Goal: Communication & Community: Answer question/provide support

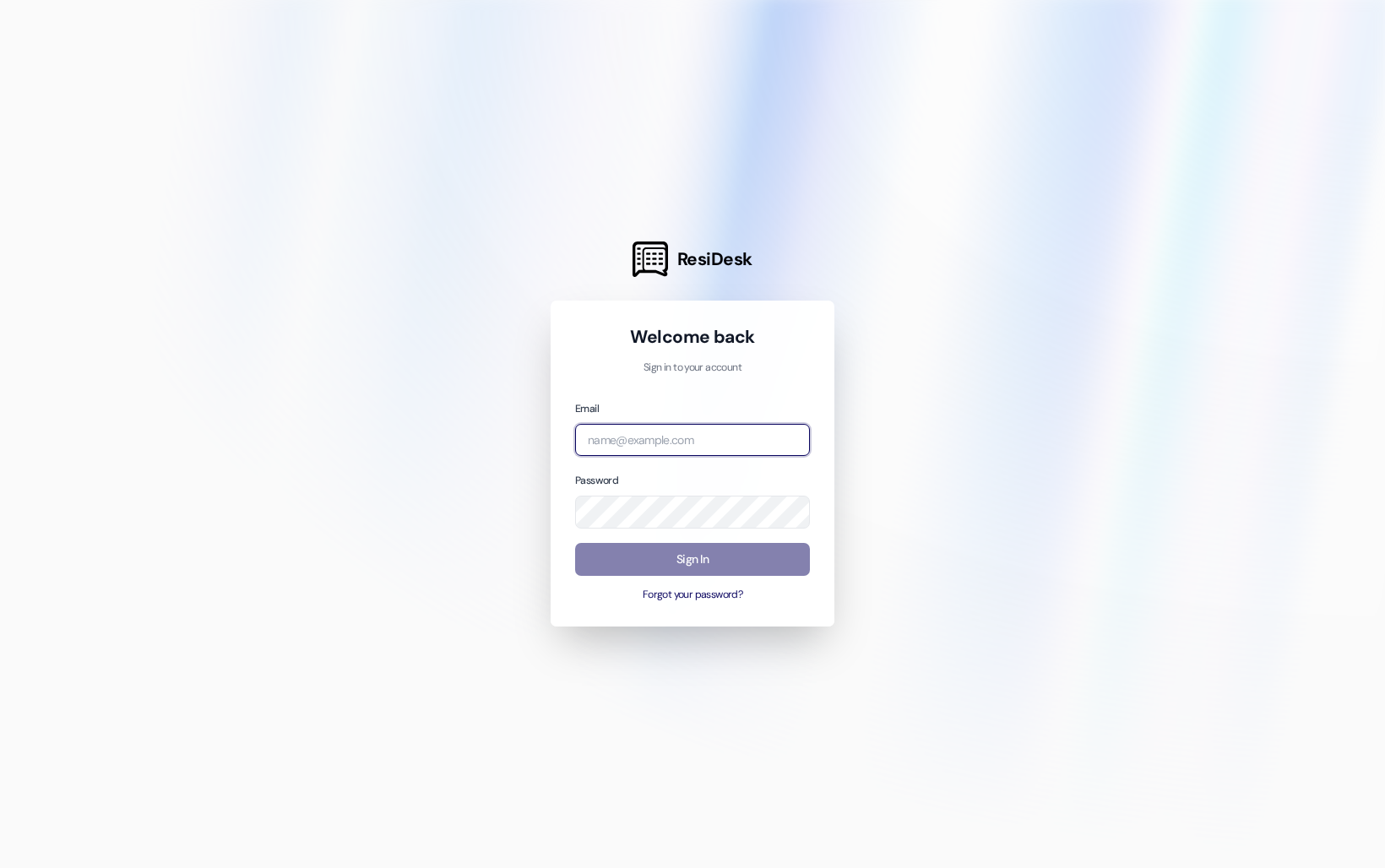
click at [640, 444] on input "email" at bounding box center [693, 440] width 235 height 33
type input "[EMAIL_ADDRESS][DOMAIN_NAME]"
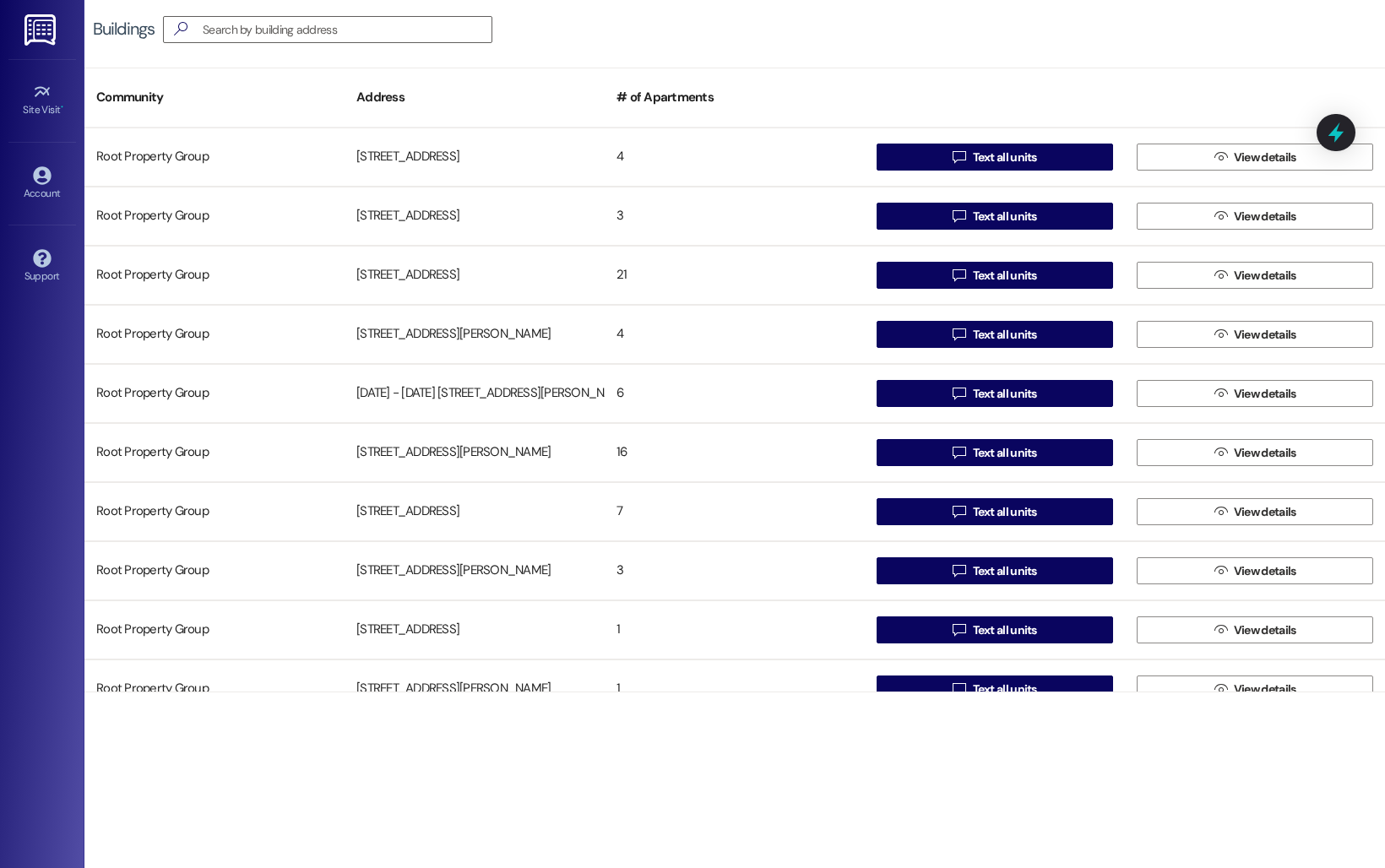
click at [39, 42] on img at bounding box center [42, 30] width 34 height 32
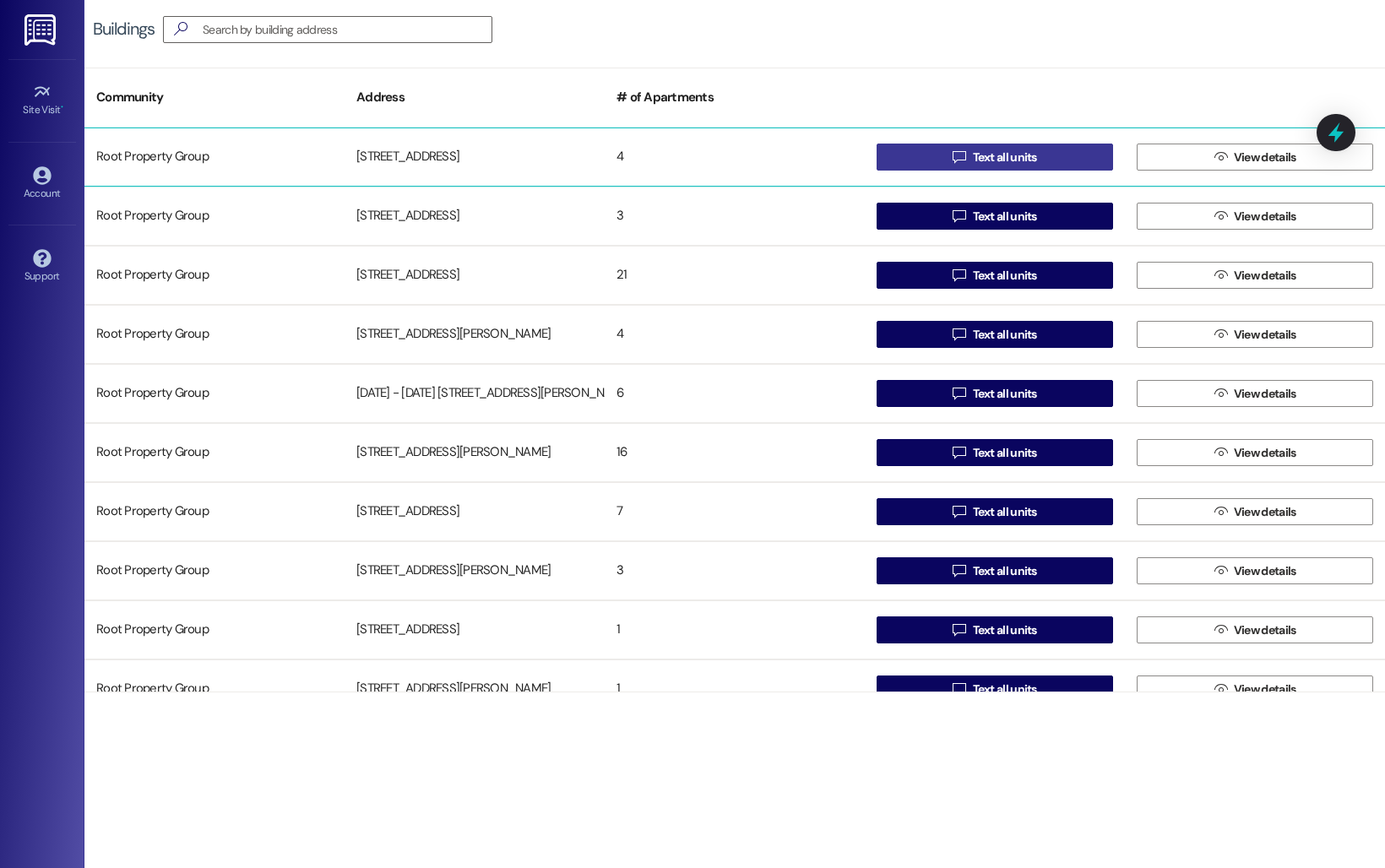
click at [962, 160] on span " Text all units" at bounding box center [995, 157] width 91 height 25
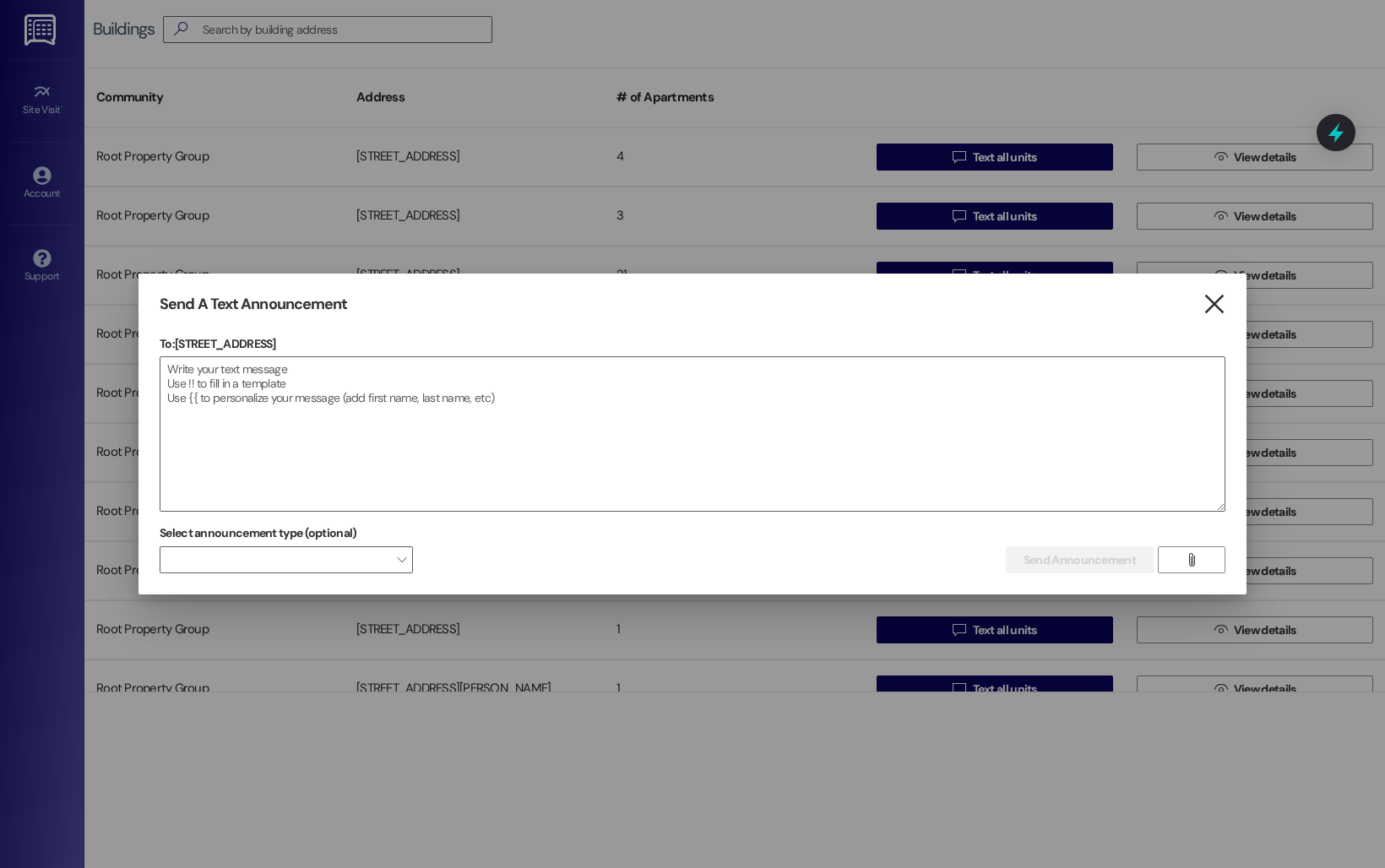
click at [1208, 313] on icon "" at bounding box center [1213, 304] width 23 height 18
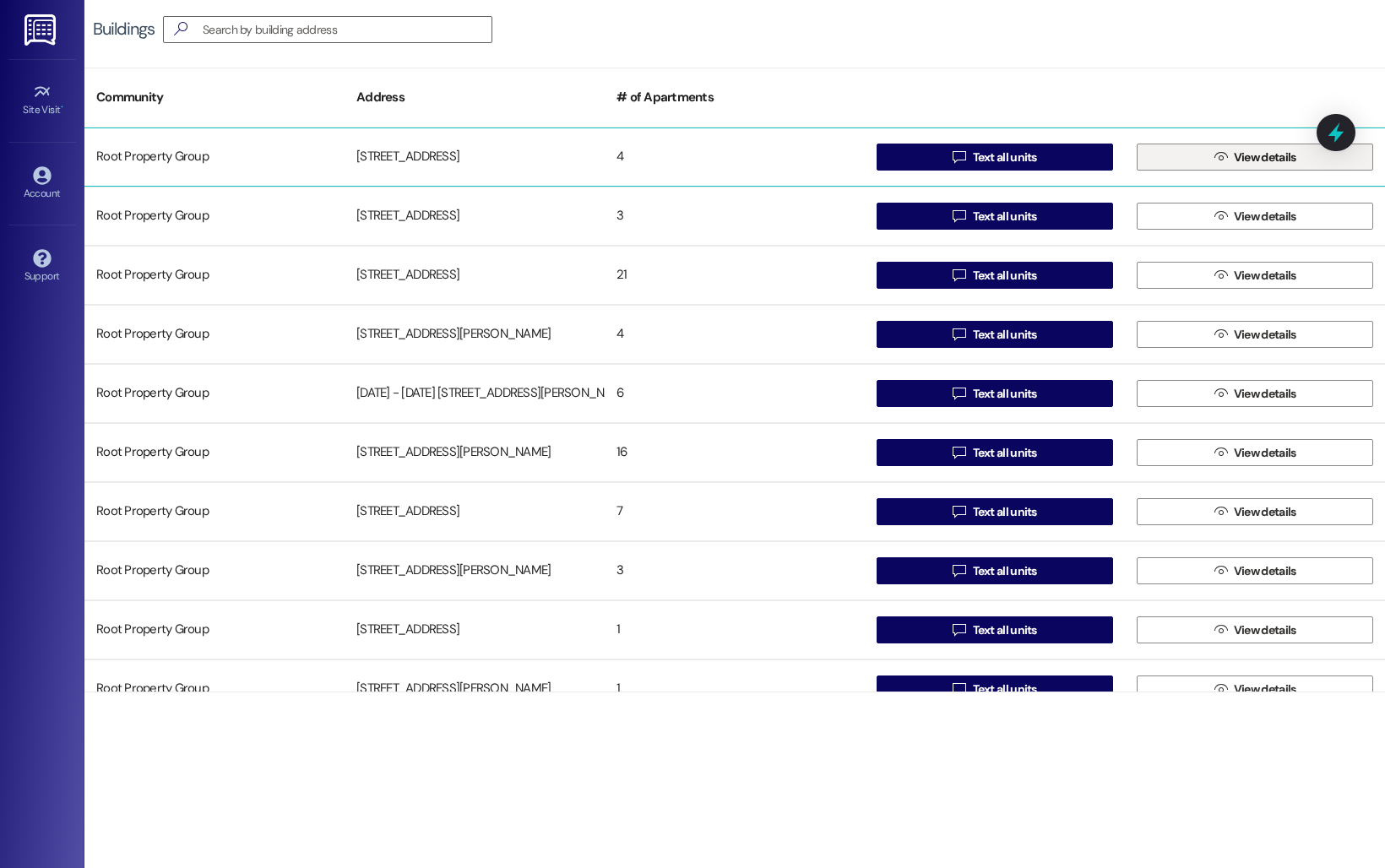
click at [1211, 149] on span " View details" at bounding box center [1255, 157] width 89 height 25
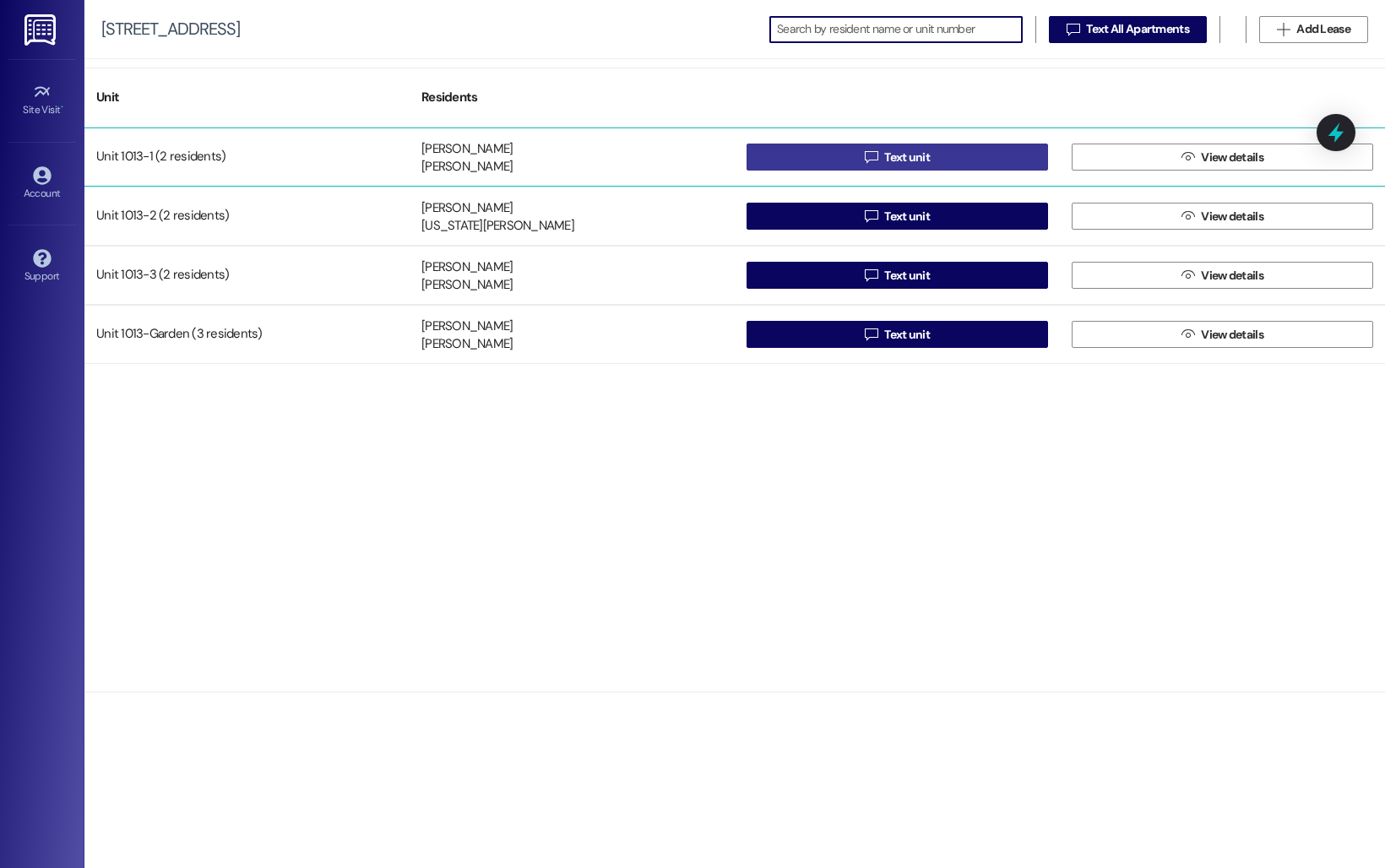
click at [974, 162] on button " Text unit" at bounding box center [897, 157] width 302 height 27
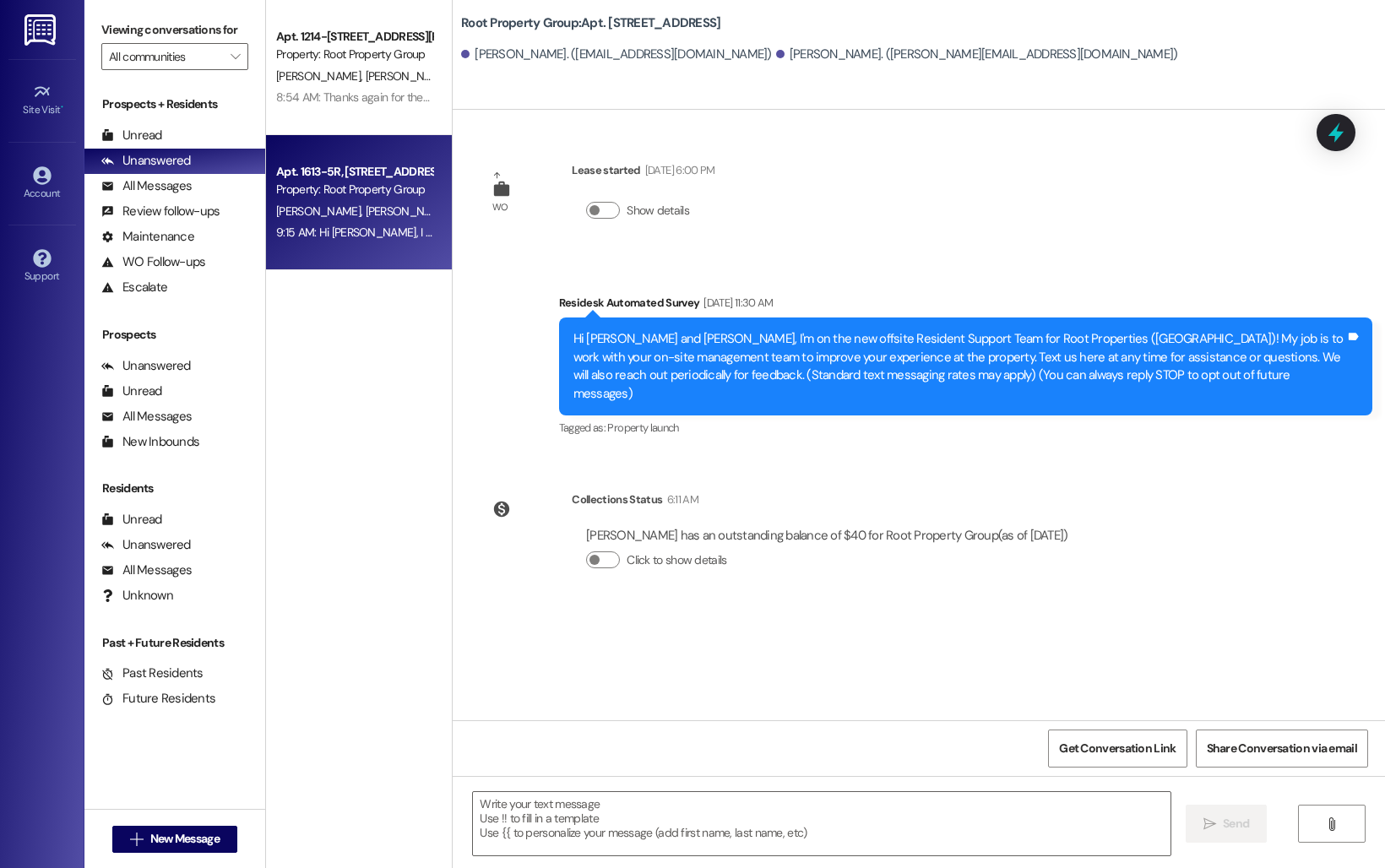
click at [331, 185] on div "Property: Root Property Group" at bounding box center [354, 190] width 156 height 18
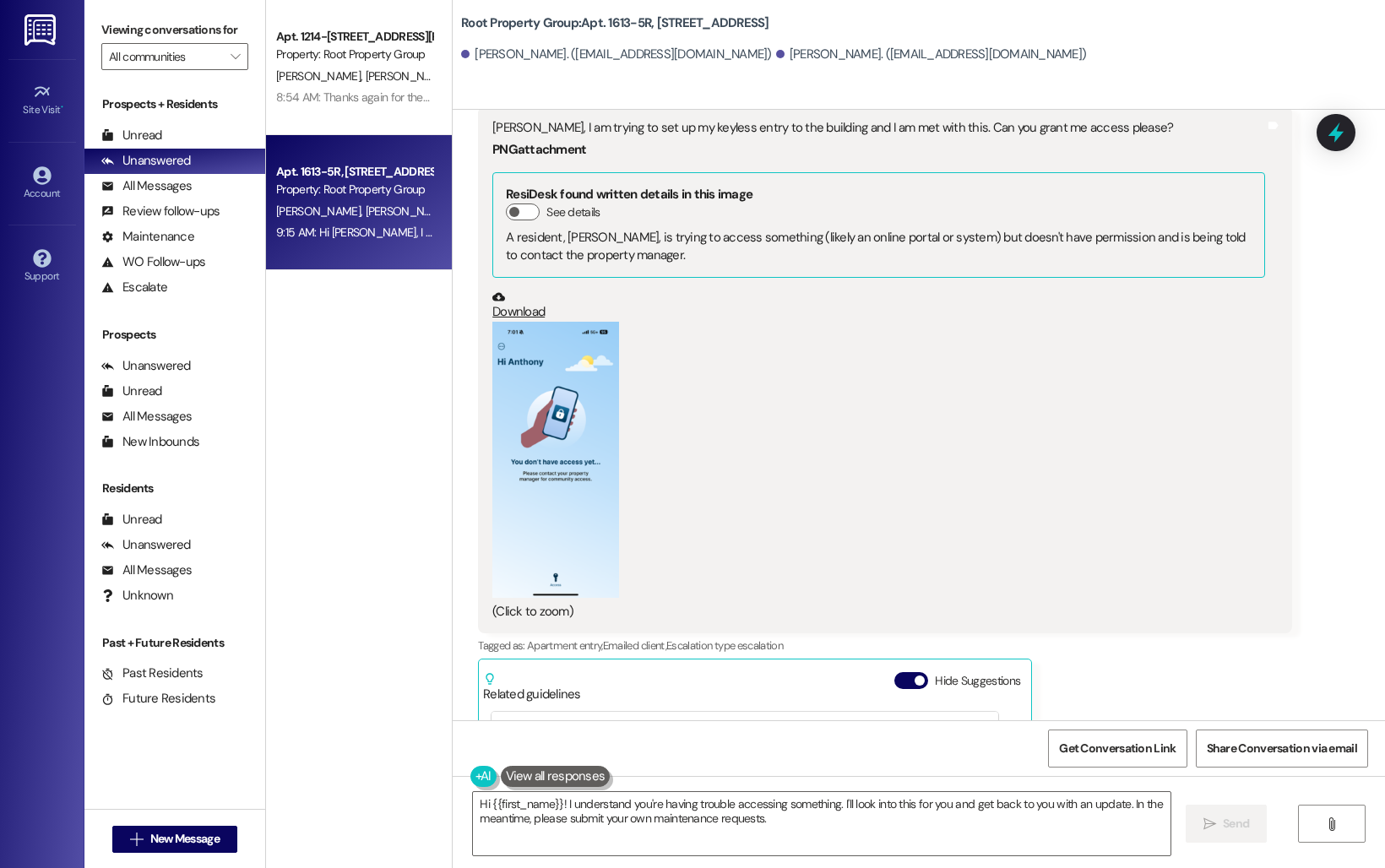
scroll to position [2012, 0]
click at [562, 403] on button "Zoom image" at bounding box center [556, 462] width 126 height 276
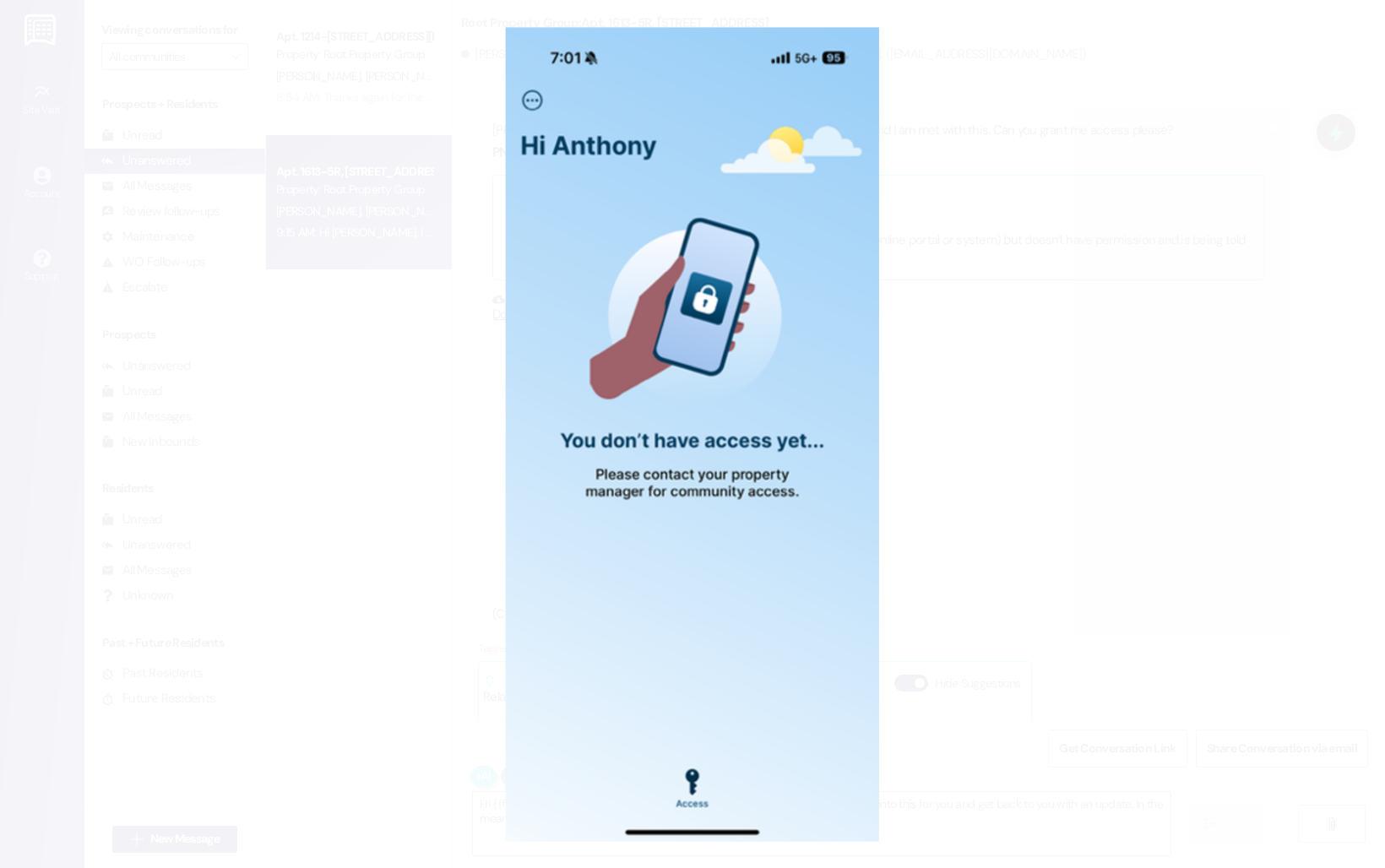
click at [370, 303] on button "Unzoom image" at bounding box center [692, 434] width 1385 height 868
